Goal: Task Accomplishment & Management: Complete application form

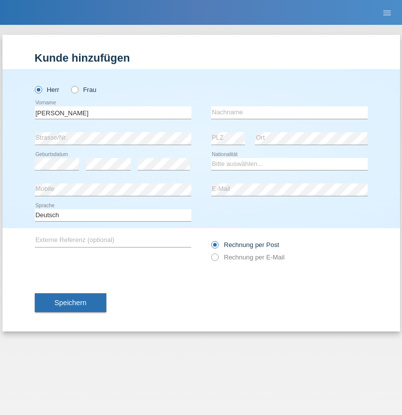
type input "[PERSON_NAME]"
click at [289, 112] on input "text" at bounding box center [289, 112] width 156 height 12
type input "[PERSON_NAME]"
select select "PT"
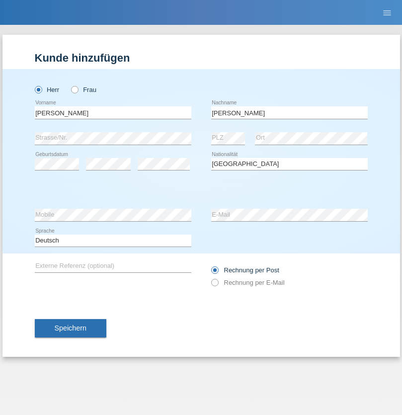
select select "C"
select select "01"
select select "05"
select select "2000"
